Goal: Task Accomplishment & Management: Manage account settings

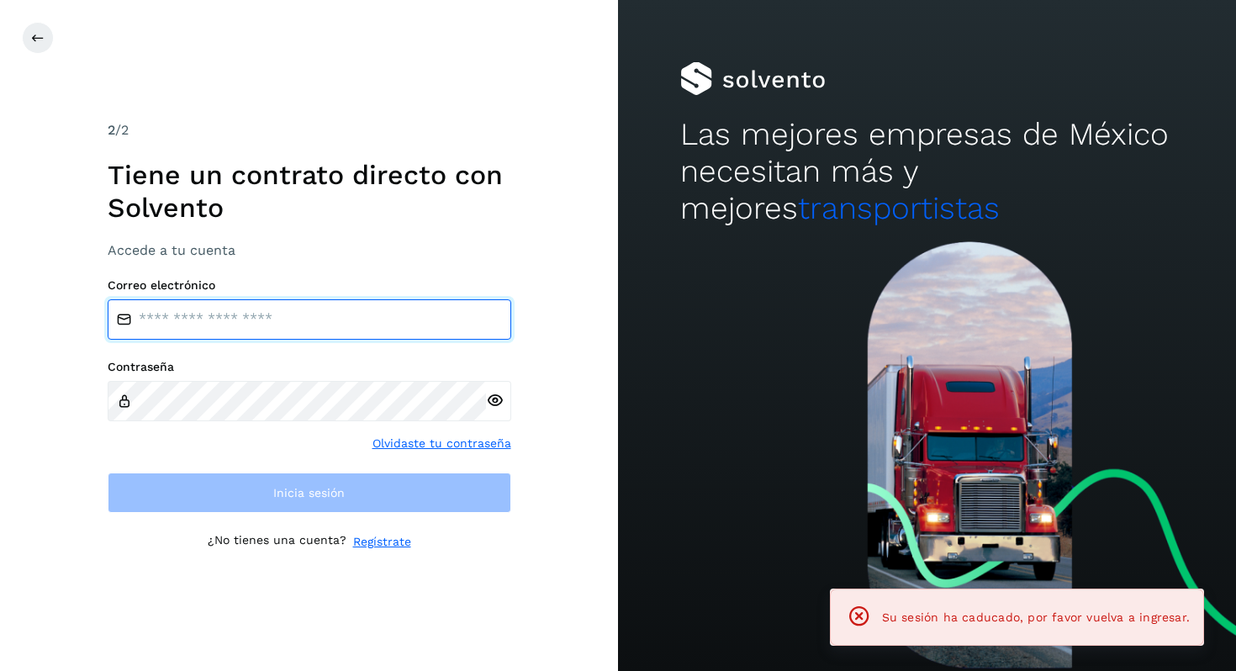
click at [187, 316] on input "email" at bounding box center [309, 319] width 403 height 40
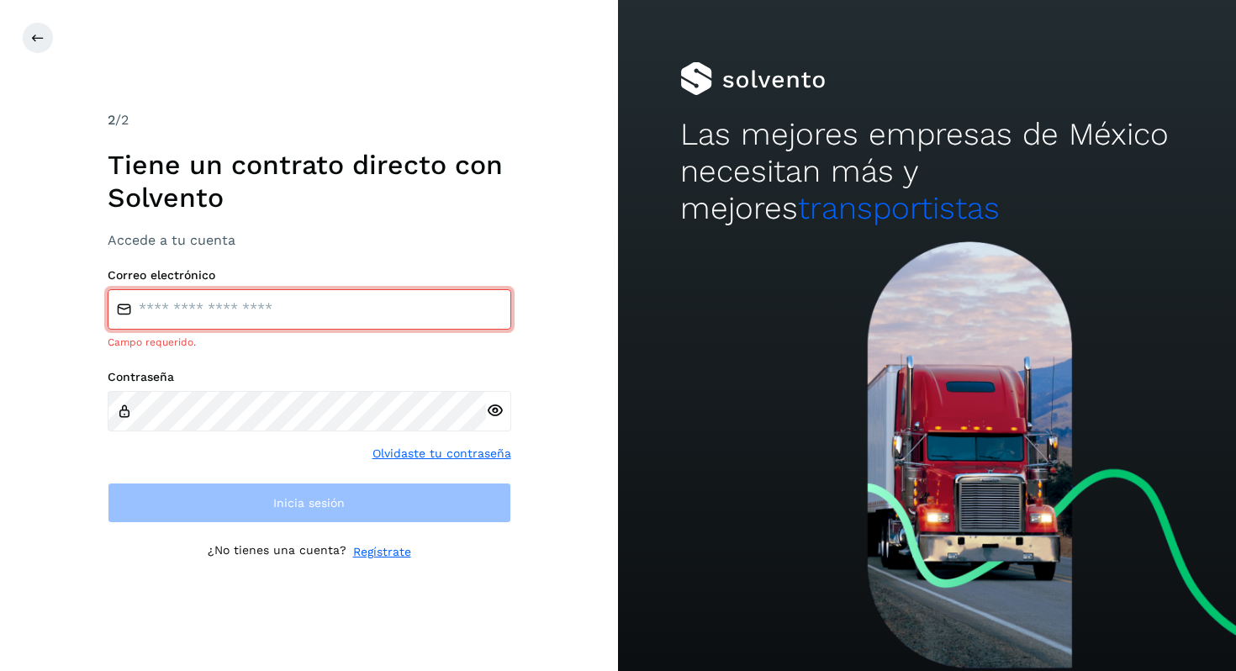
type input "**********"
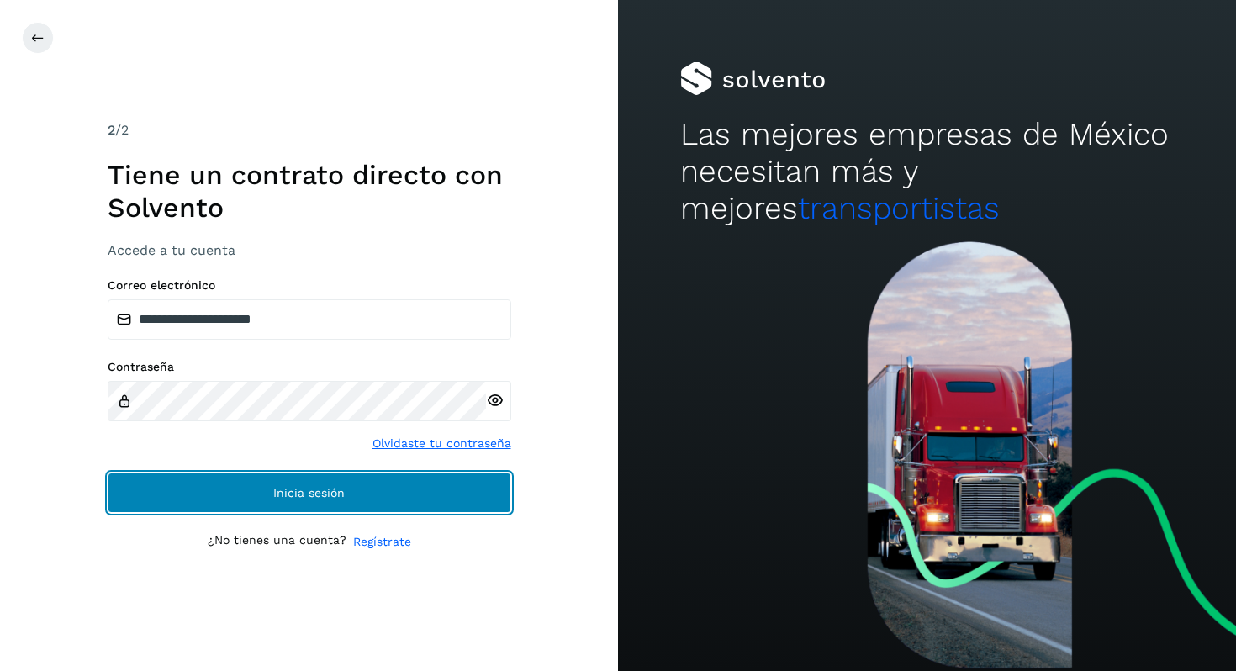
click at [318, 496] on span "Inicia sesión" at bounding box center [308, 493] width 71 height 12
